Goal: Entertainment & Leisure: Consume media (video, audio)

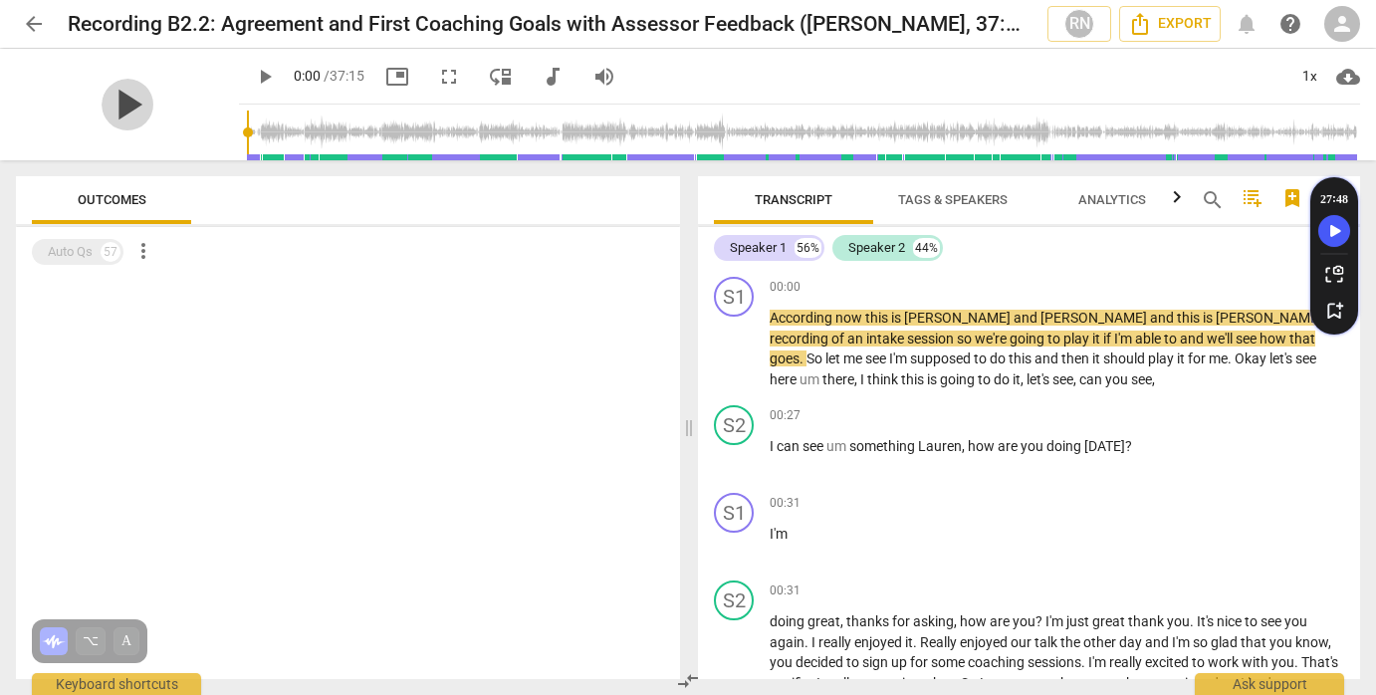
click at [111, 122] on span "play_arrow" at bounding box center [128, 105] width 52 height 52
click at [111, 122] on span "pause" at bounding box center [128, 105] width 52 height 52
click at [111, 122] on span "play_arrow" at bounding box center [128, 105] width 52 height 52
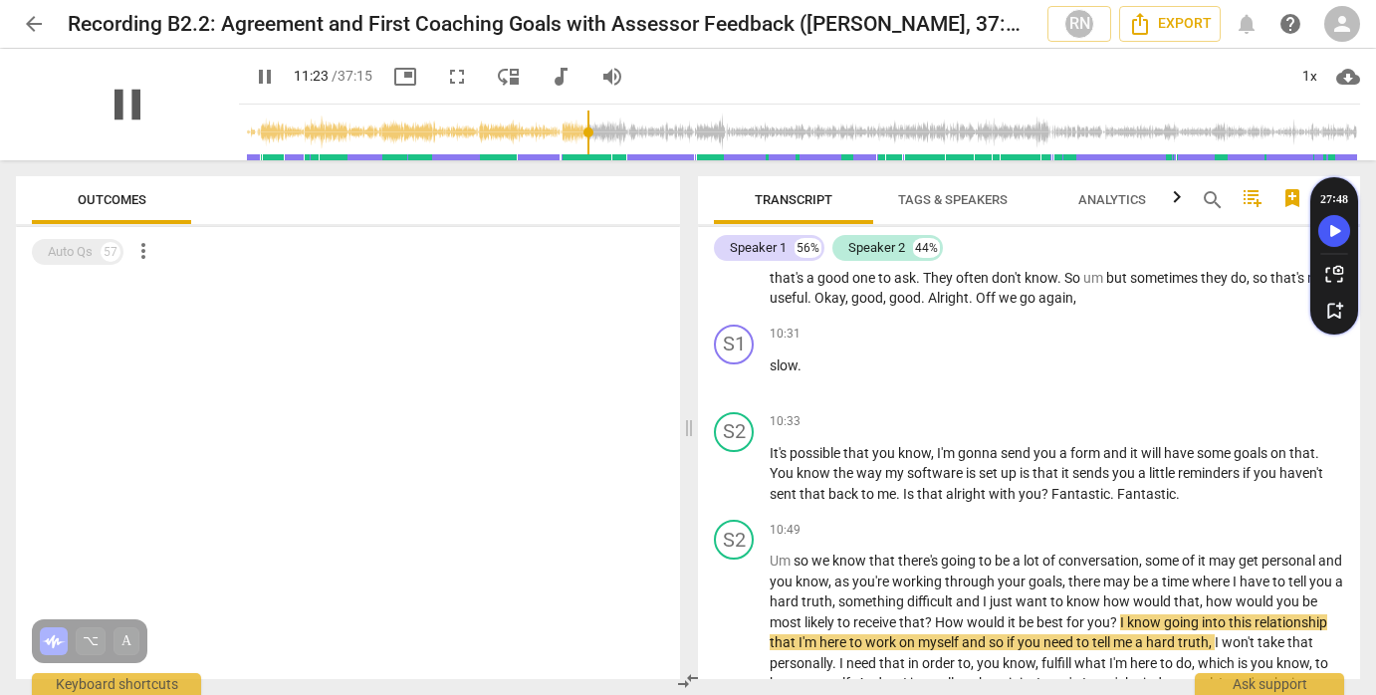
scroll to position [3579, 0]
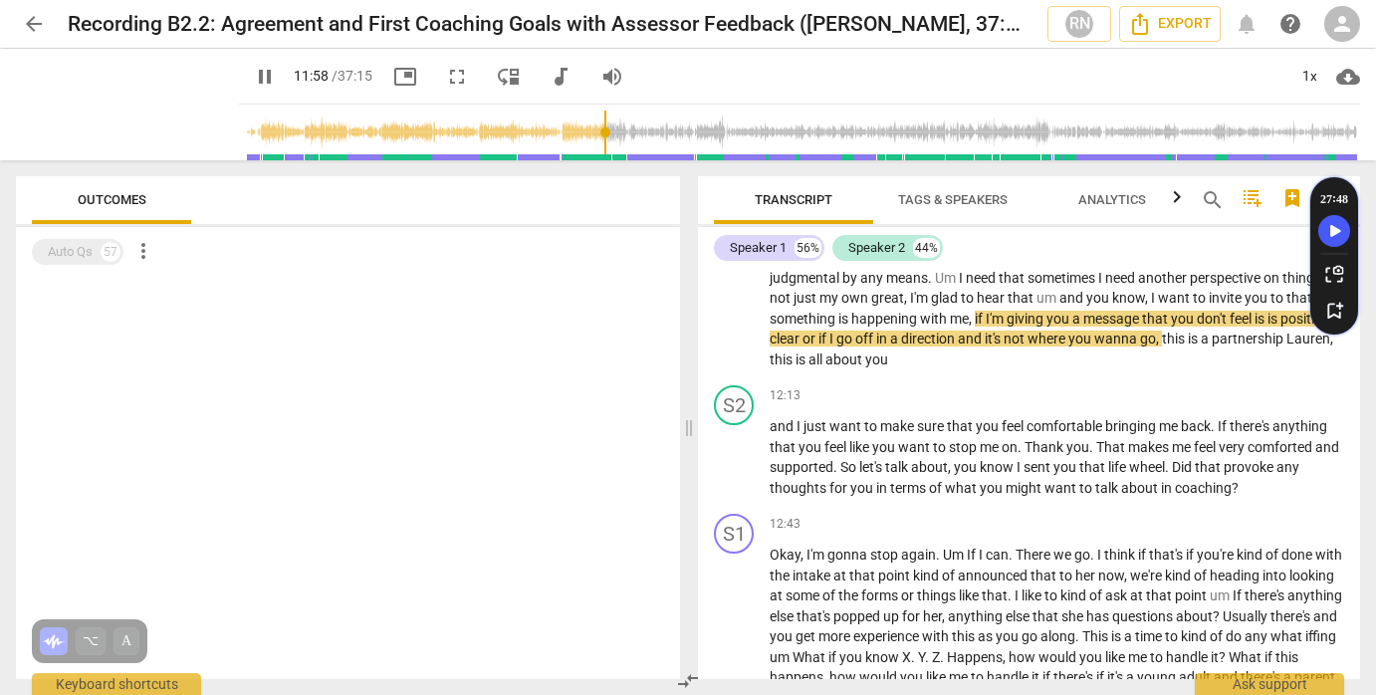
drag, startPoint x: 606, startPoint y: 126, endPoint x: 587, endPoint y: 128, distance: 19.0
click at [587, 128] on input "range" at bounding box center [803, 133] width 1113 height 64
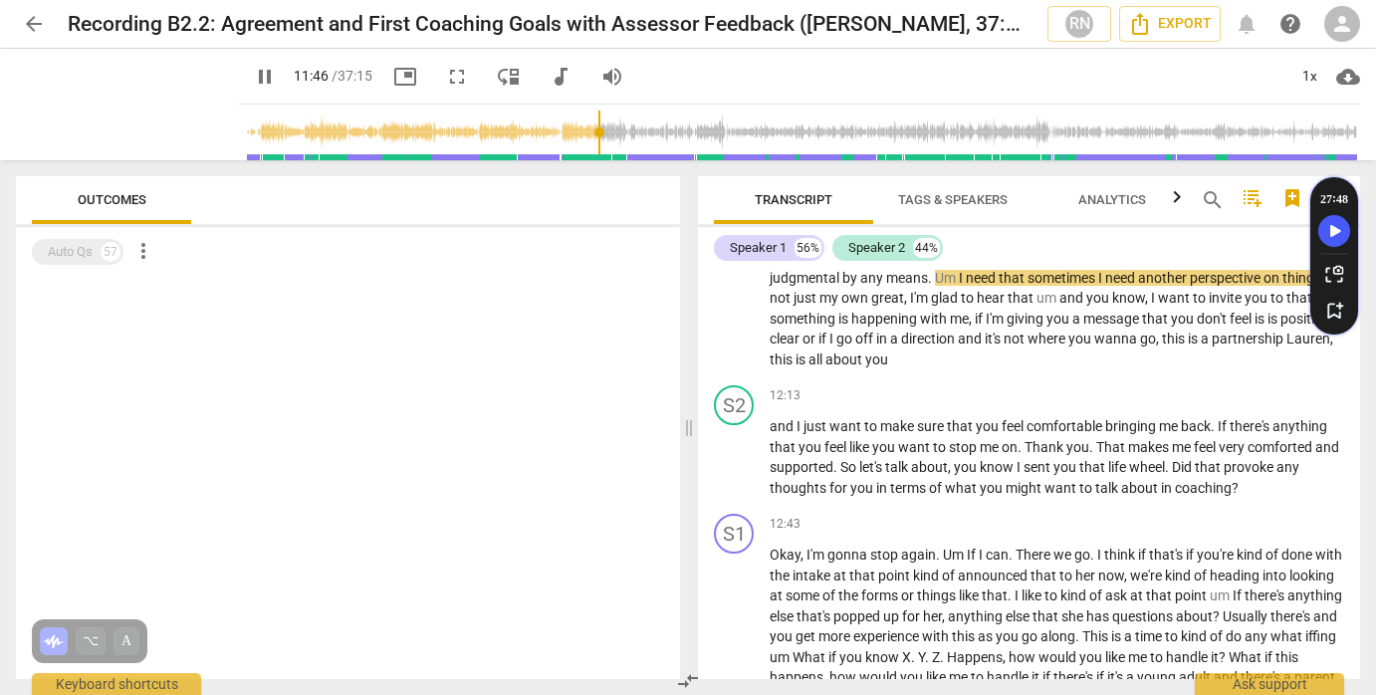
click at [581, 129] on input "range" at bounding box center [803, 133] width 1113 height 64
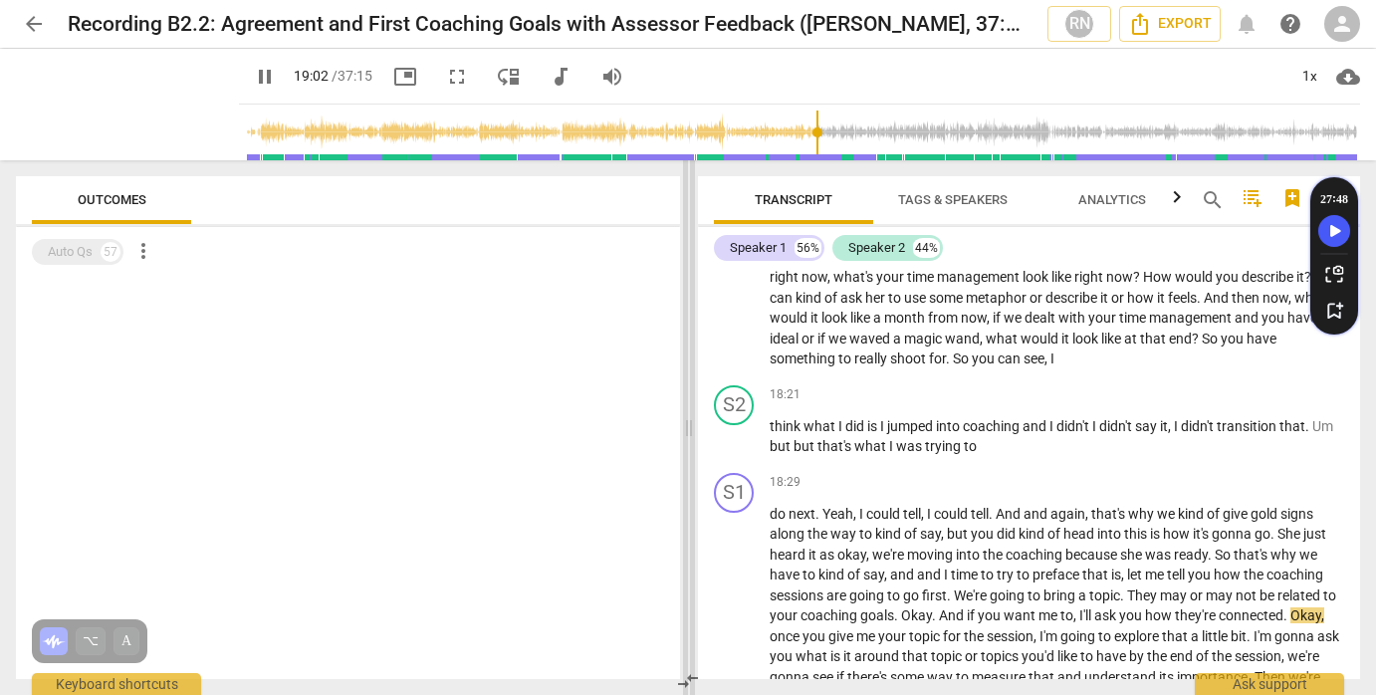
scroll to position [5706, 0]
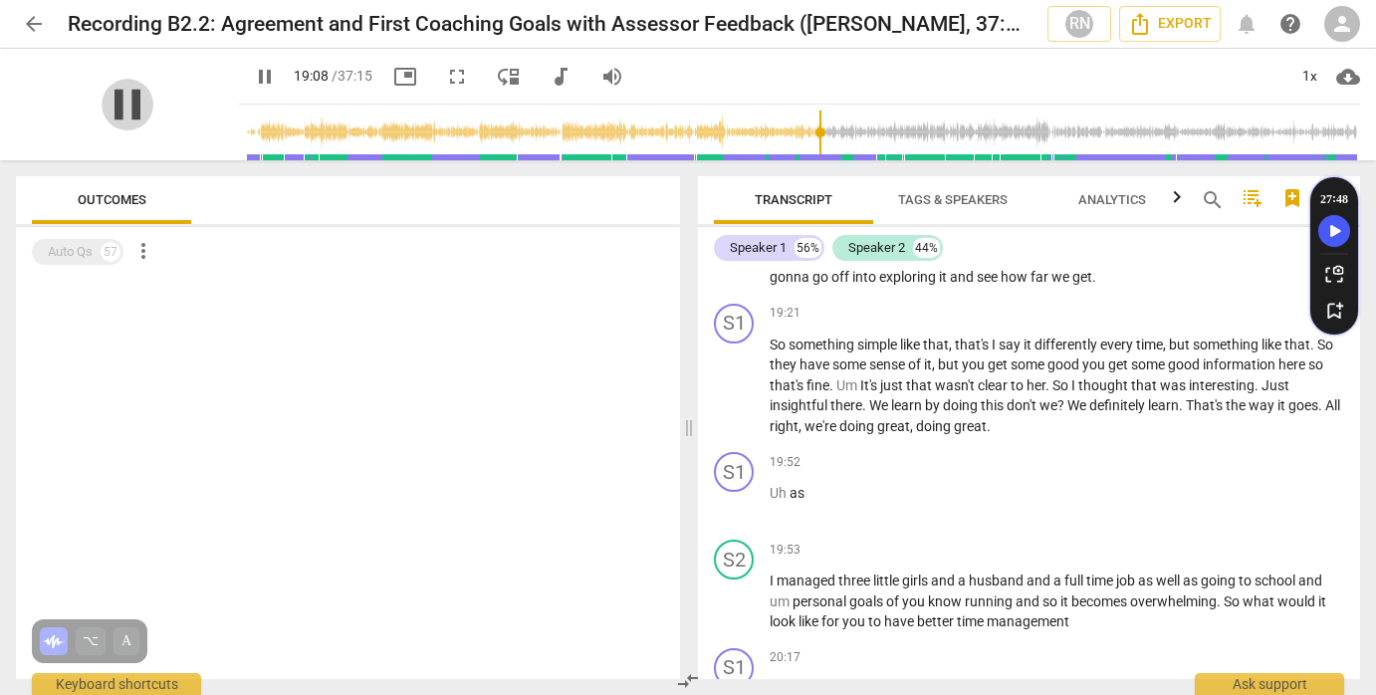
click at [114, 98] on span "pause" at bounding box center [128, 105] width 52 height 52
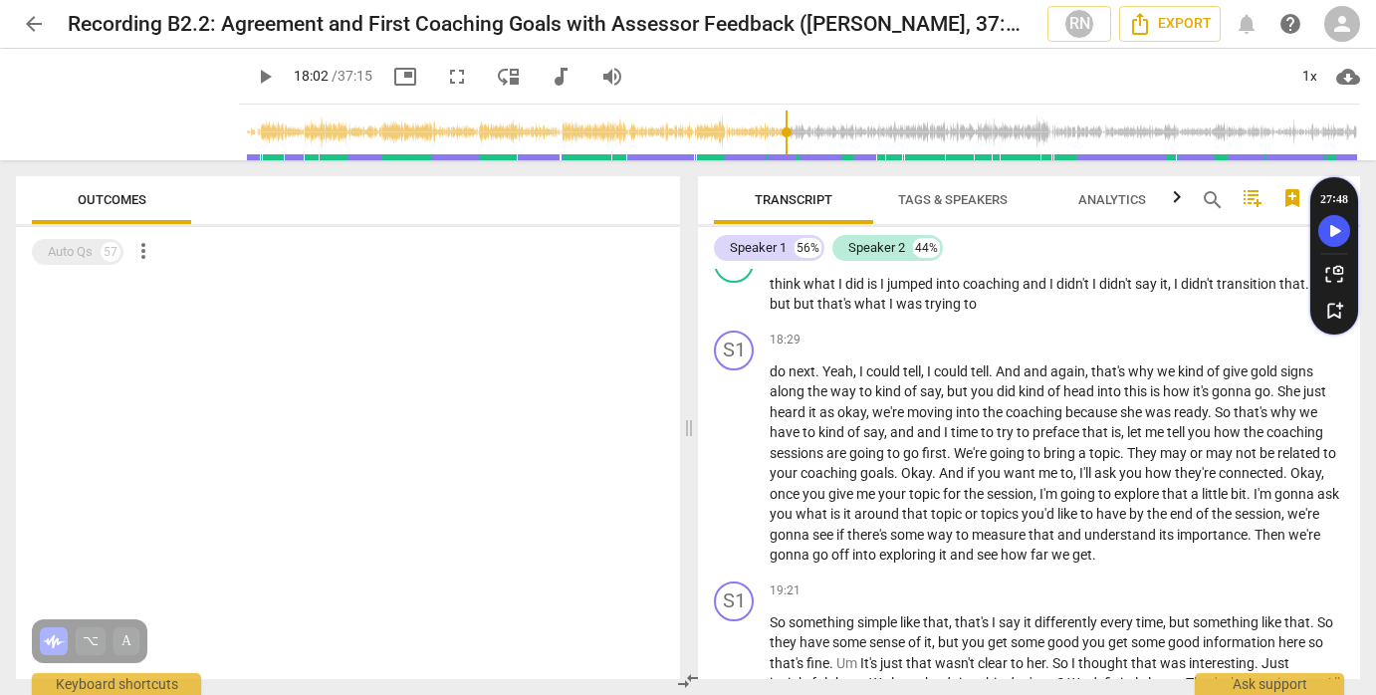
drag, startPoint x: 807, startPoint y: 131, endPoint x: 772, endPoint y: 134, distance: 35.0
click at [772, 134] on input "range" at bounding box center [803, 133] width 1113 height 64
click at [113, 102] on span "play_arrow" at bounding box center [128, 105] width 52 height 52
drag, startPoint x: 775, startPoint y: 130, endPoint x: 756, endPoint y: 129, distance: 18.9
click at [756, 129] on input "range" at bounding box center [803, 133] width 1113 height 64
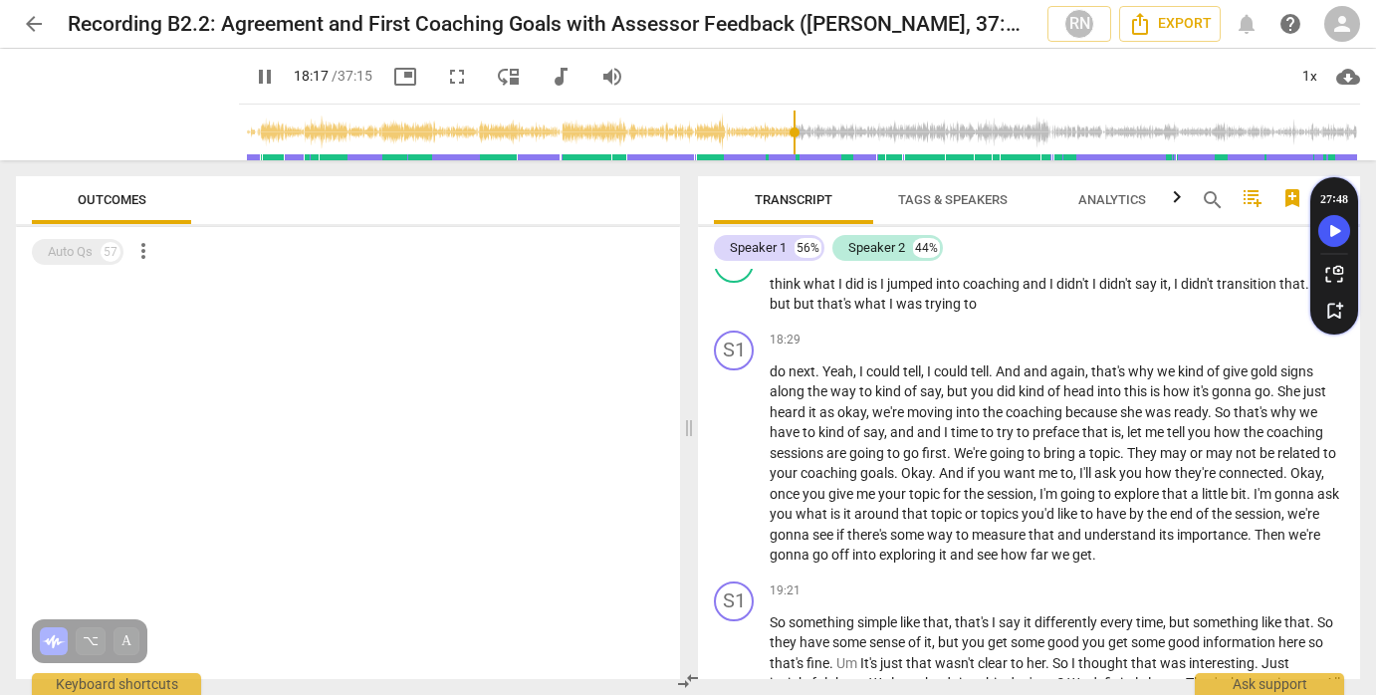
drag, startPoint x: 797, startPoint y: 128, endPoint x: 779, endPoint y: 129, distance: 17.9
click at [779, 129] on input "range" at bounding box center [803, 133] width 1113 height 64
click at [109, 105] on span "pause" at bounding box center [128, 105] width 52 height 52
type input "1164"
